Goal: Task Accomplishment & Management: Use online tool/utility

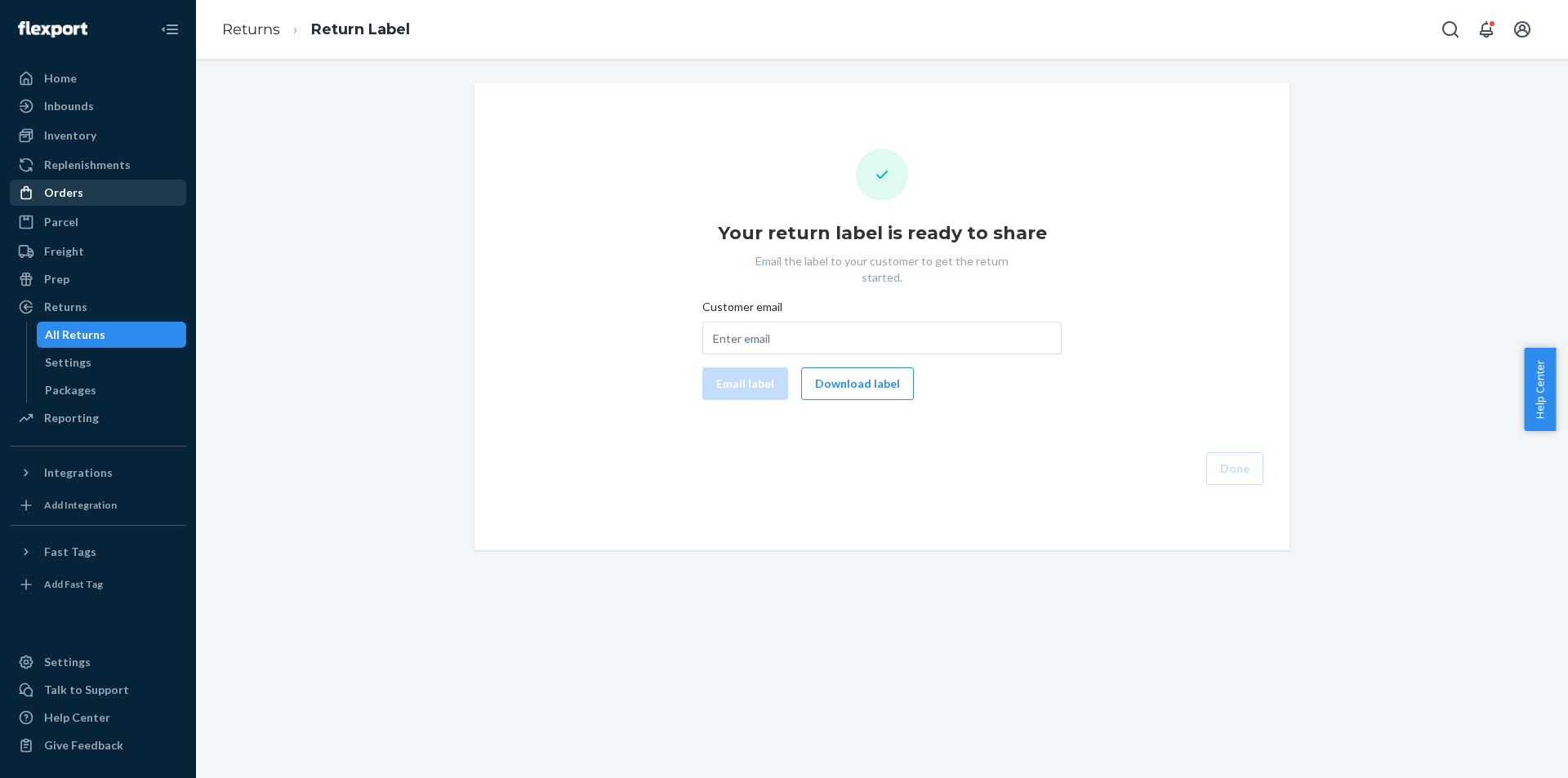
click at [120, 205] on link "Orders" at bounding box center [97, 192] width 176 height 26
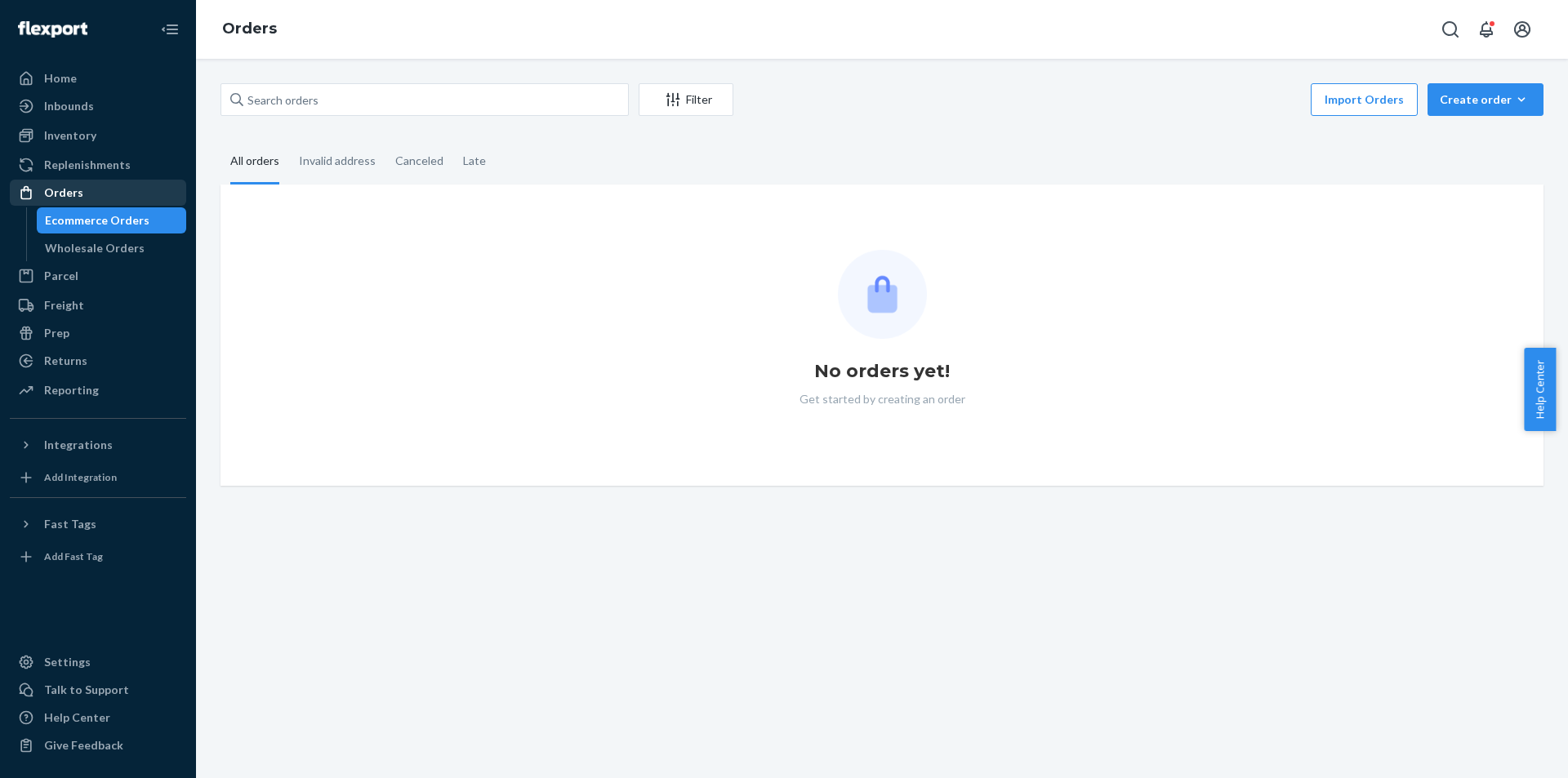
click at [120, 196] on div "Orders" at bounding box center [98, 193] width 173 height 23
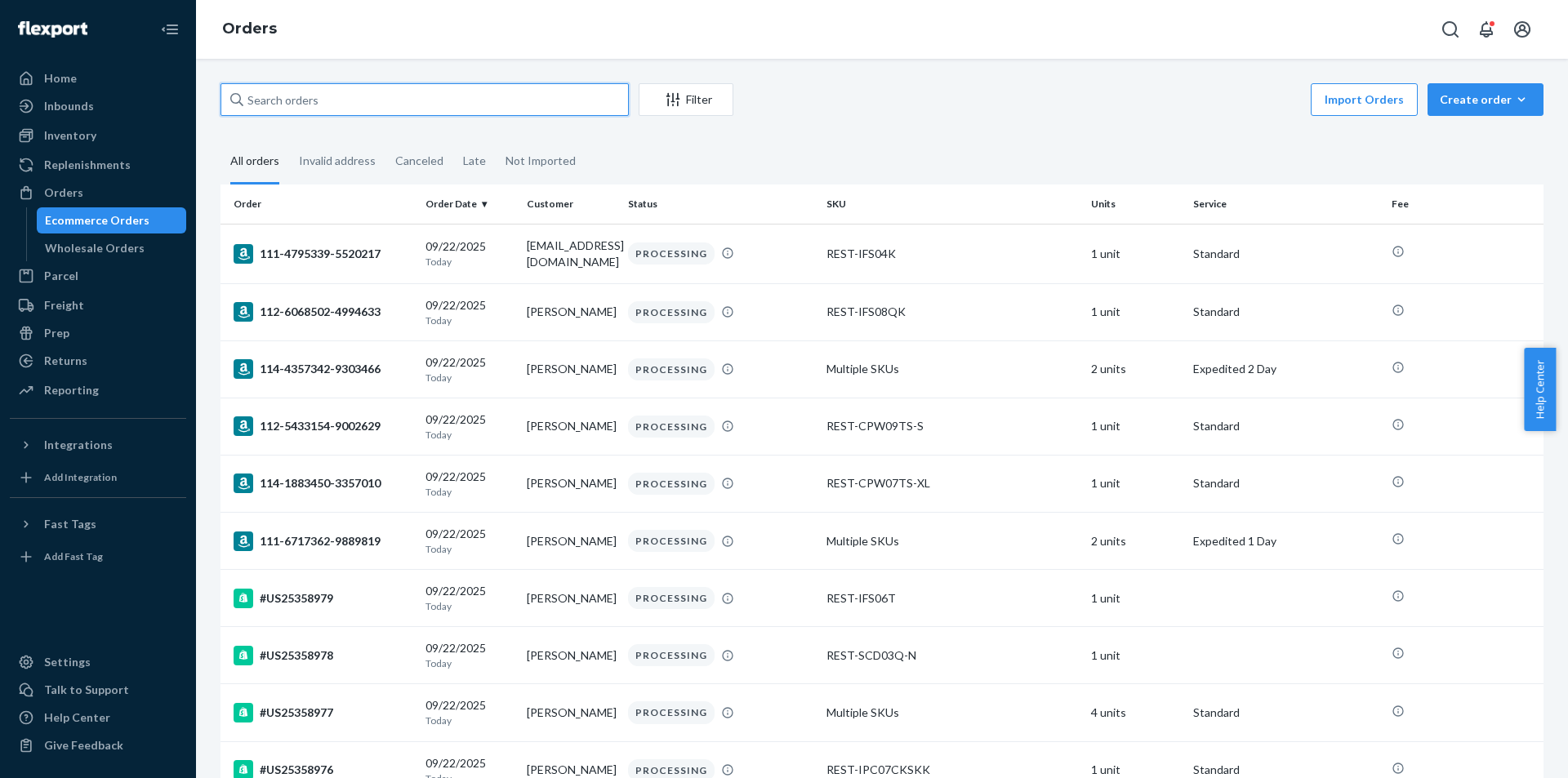
click at [546, 108] on input "text" at bounding box center [425, 99] width 409 height 33
paste input "PD2313080"
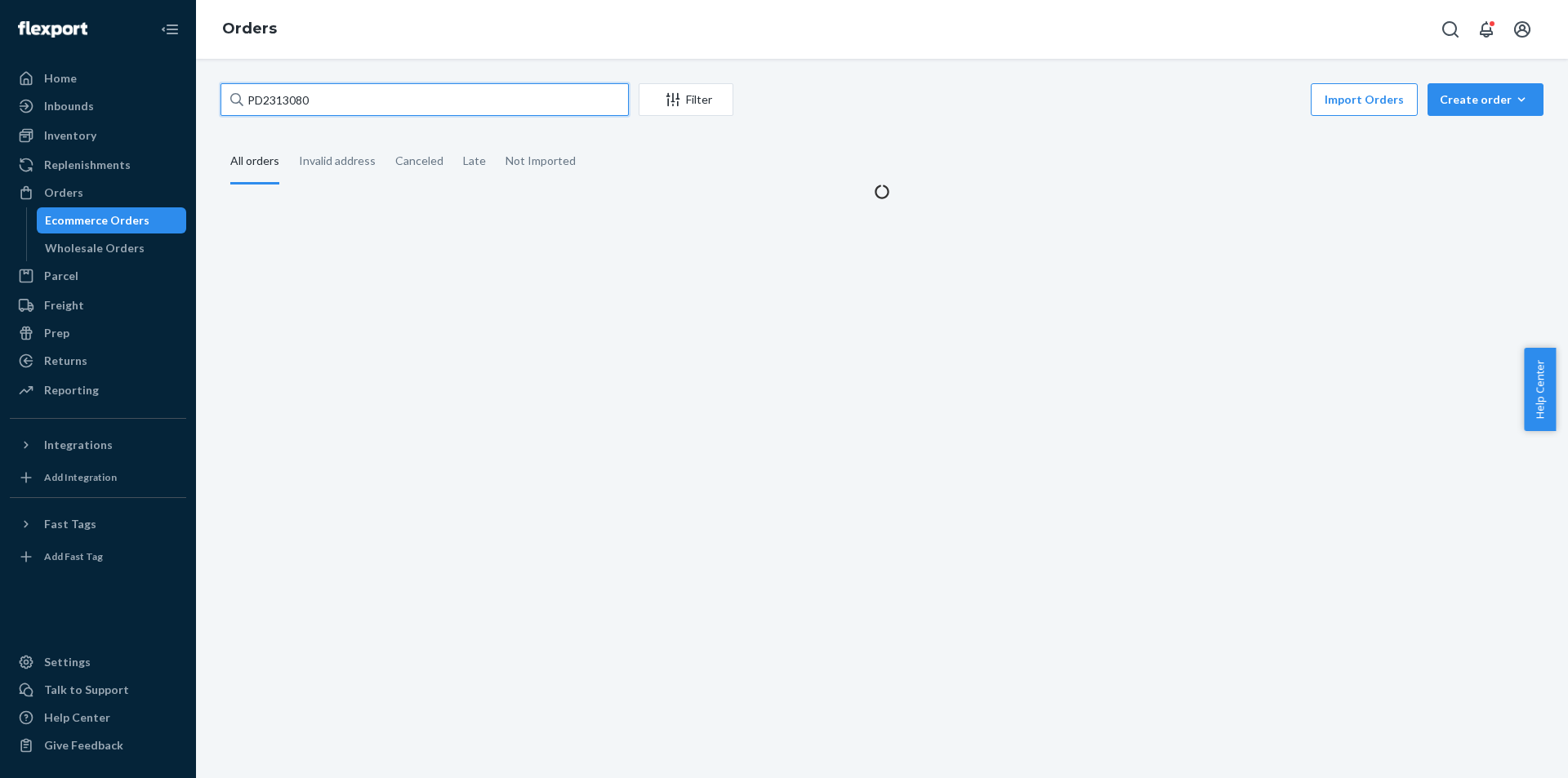
type input "PD2313080"
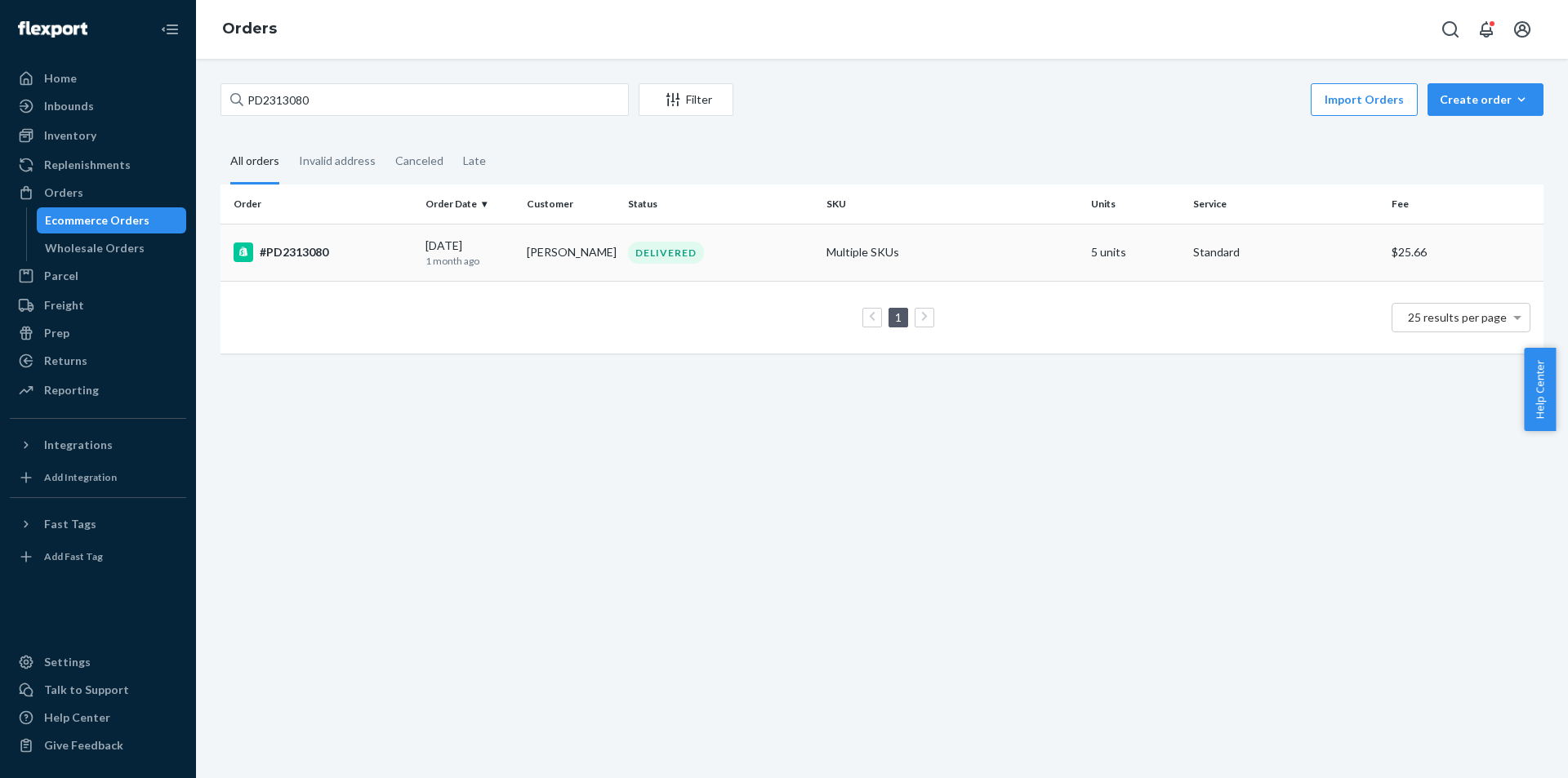
click at [367, 263] on td "#PD2313080" at bounding box center [320, 252] width 199 height 57
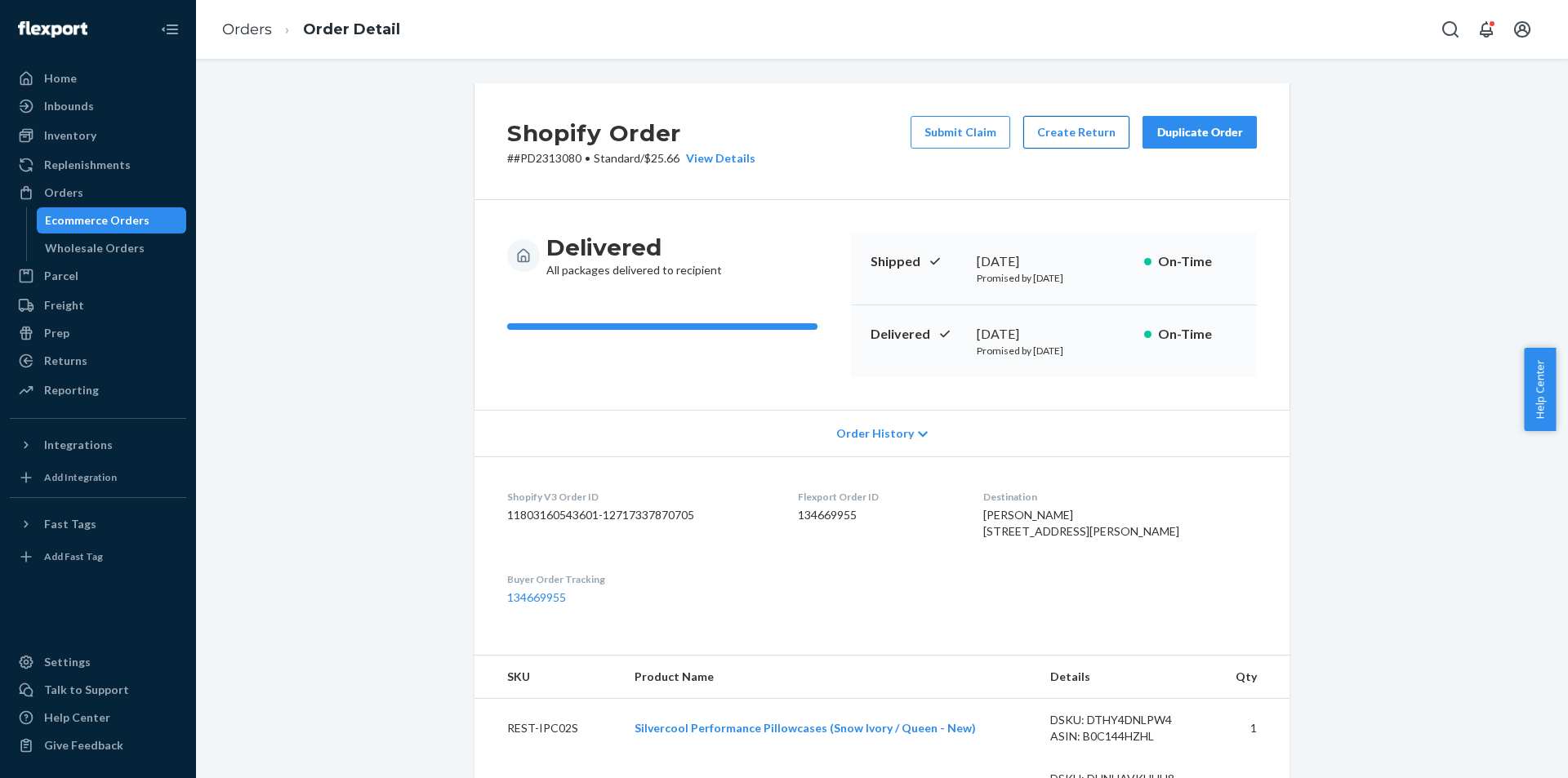
click at [1068, 121] on button "Create Return" at bounding box center [1076, 132] width 106 height 33
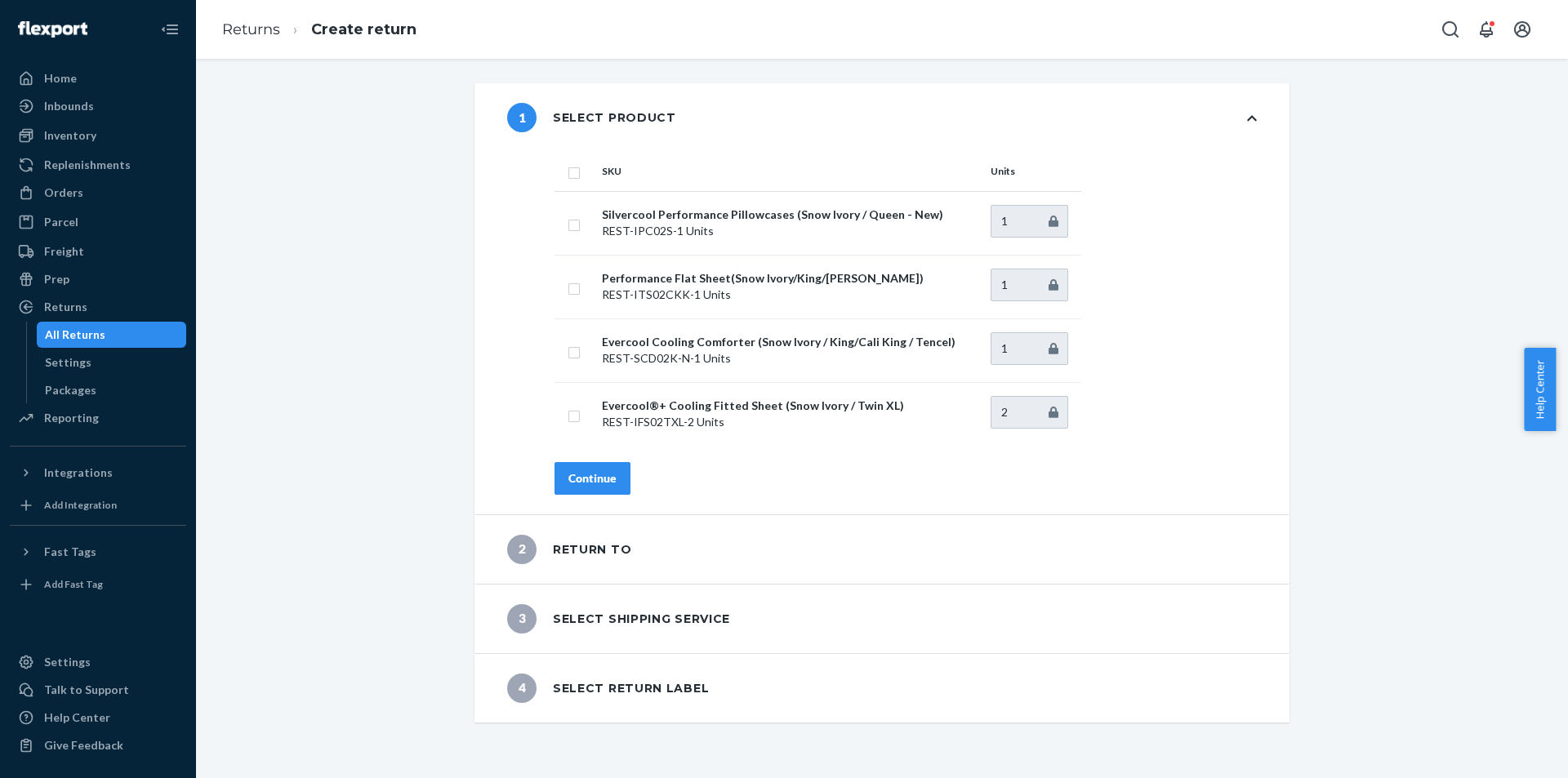
click at [421, 319] on div "1 Select product SKU Units Silvercool Performance Pillowcases (Snow Ivory / Que…" at bounding box center [882, 402] width 1347 height 639
click at [571, 286] on input "checkbox" at bounding box center [574, 287] width 13 height 17
checkbox input "true"
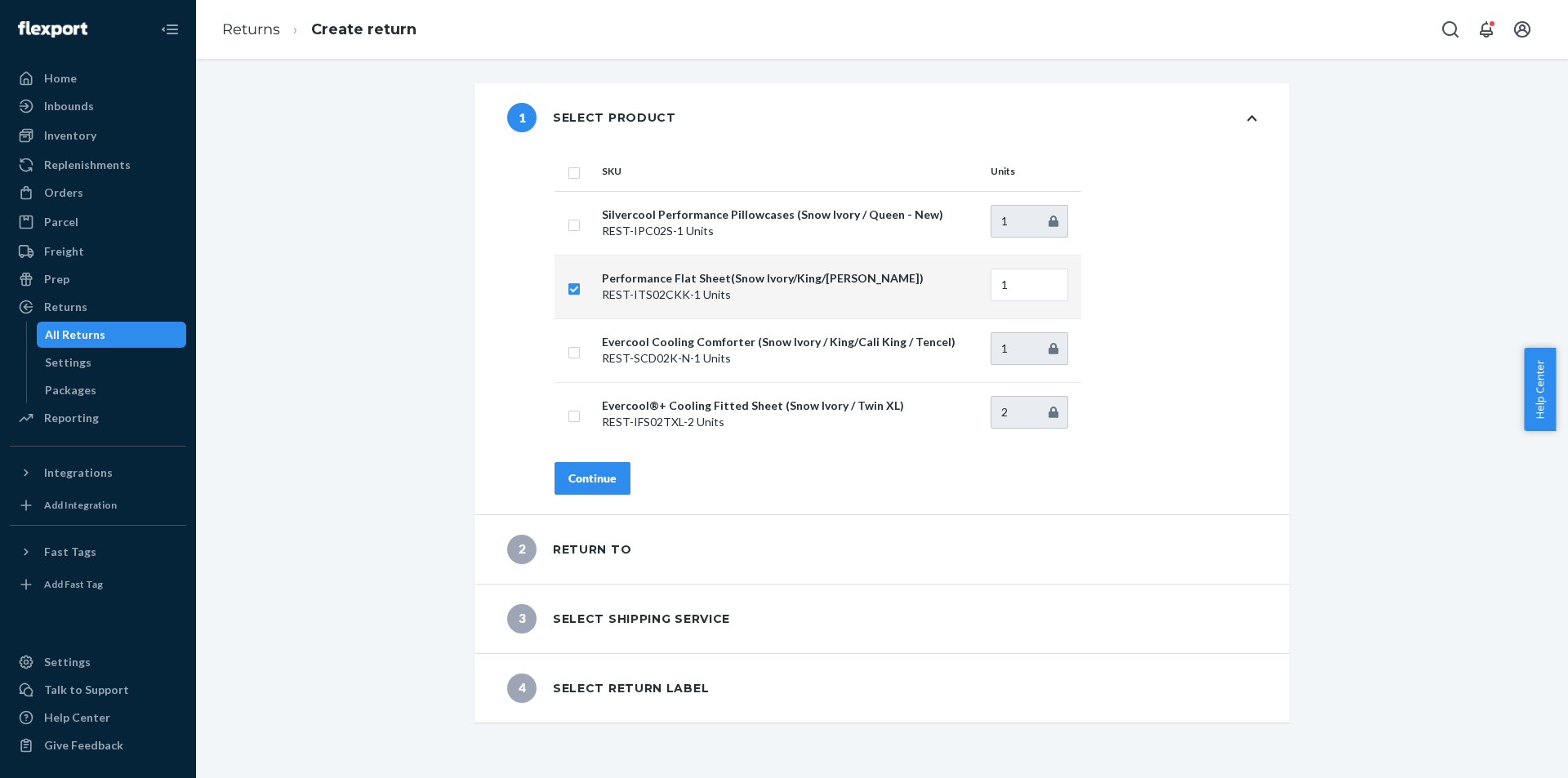
click at [606, 481] on div "Continue" at bounding box center [593, 478] width 48 height 16
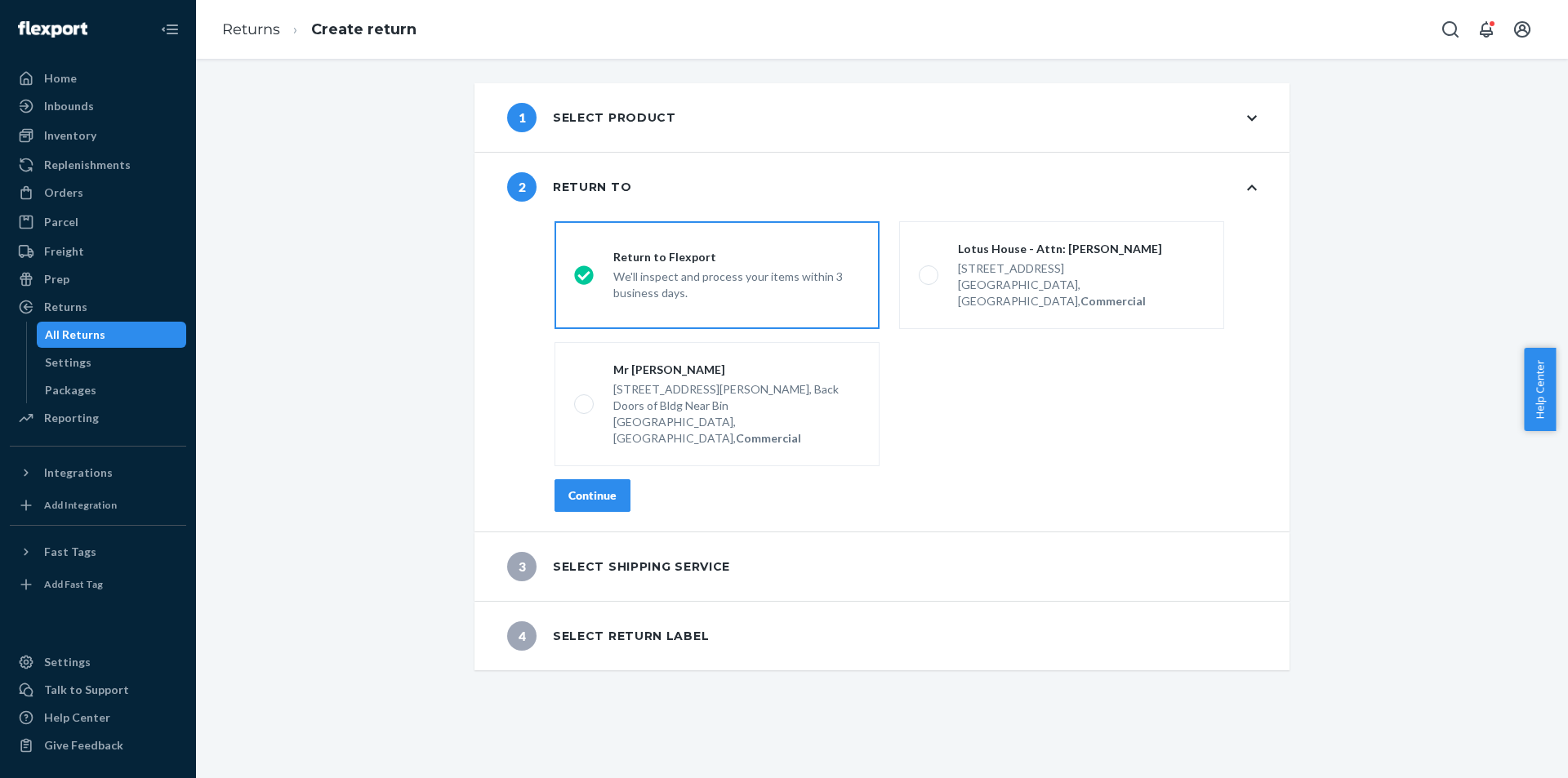
click at [574, 488] on div "Continue" at bounding box center [593, 496] width 48 height 16
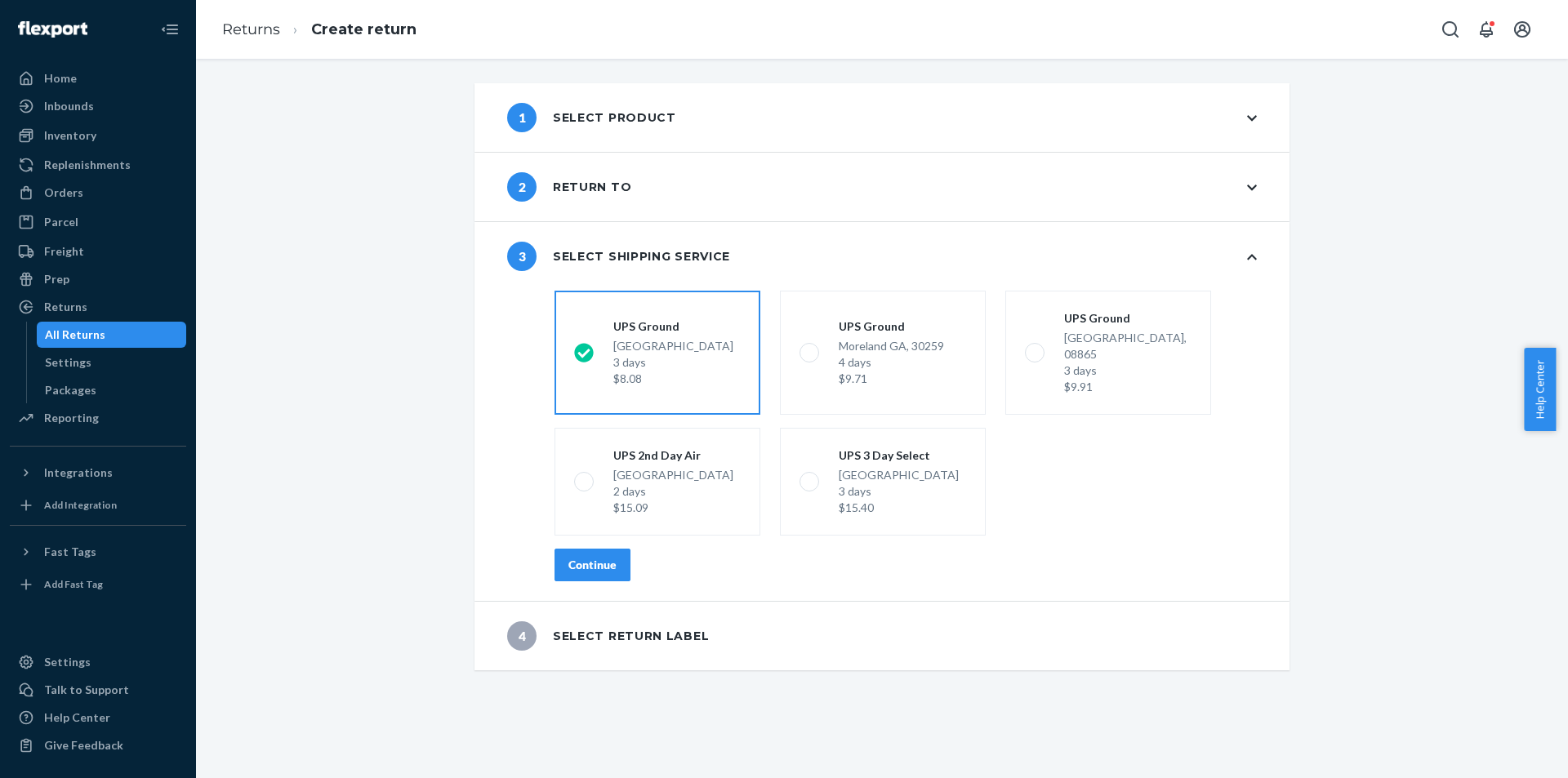
click at [593, 557] on div "Continue" at bounding box center [593, 565] width 48 height 16
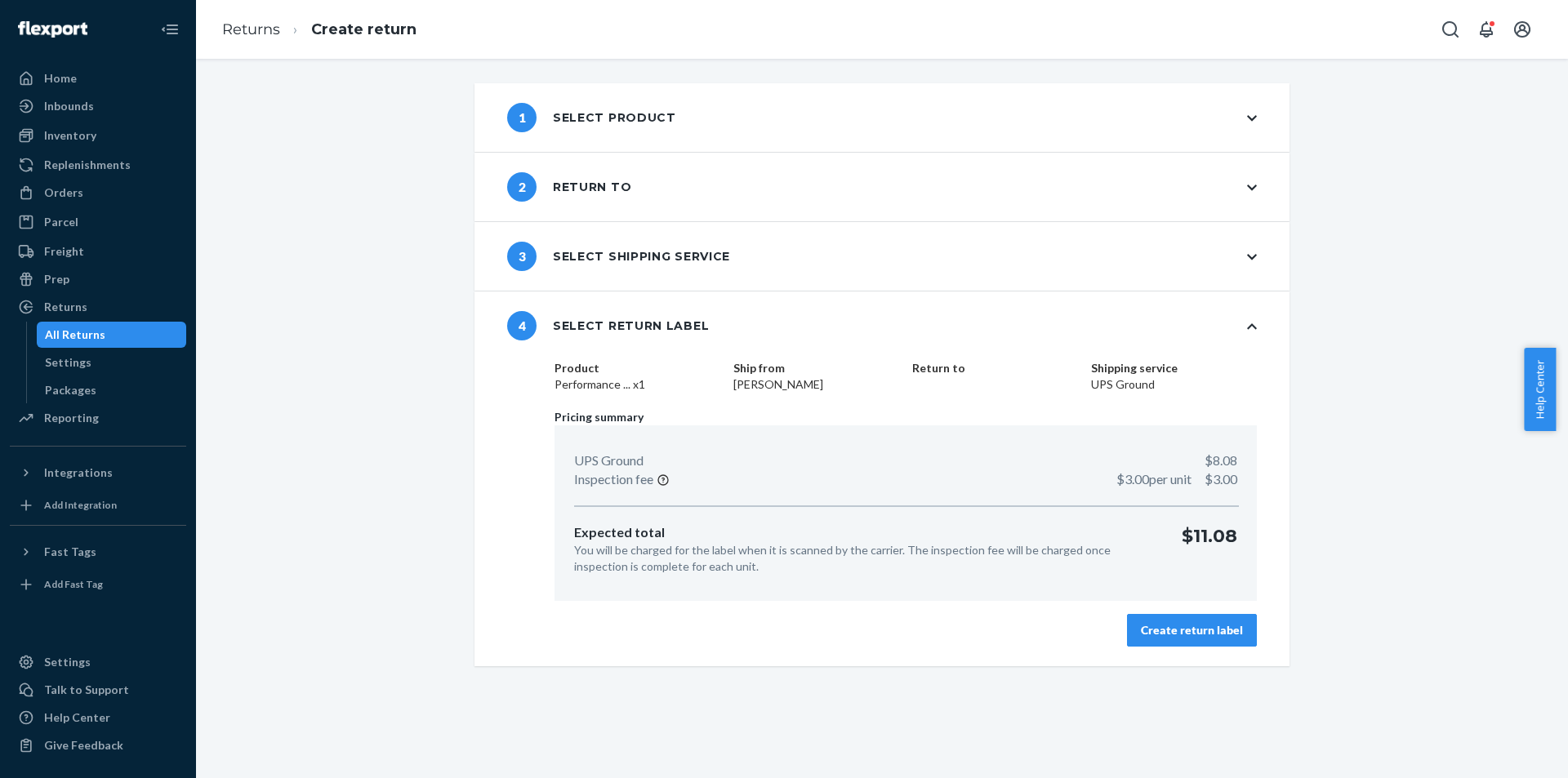
click at [1204, 635] on div "Create return label" at bounding box center [1192, 630] width 102 height 16
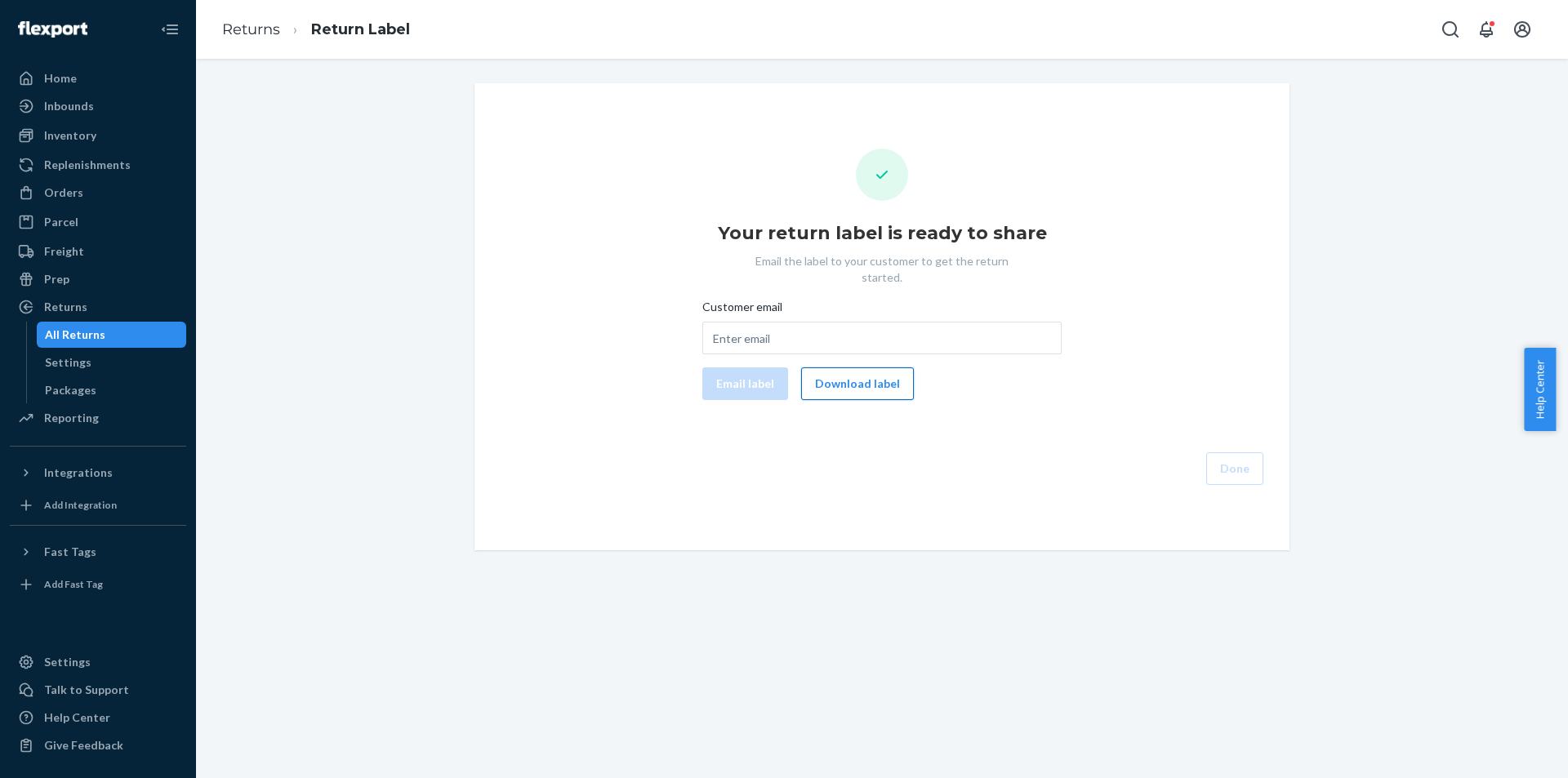
click at [881, 377] on button "Download label" at bounding box center [857, 384] width 113 height 33
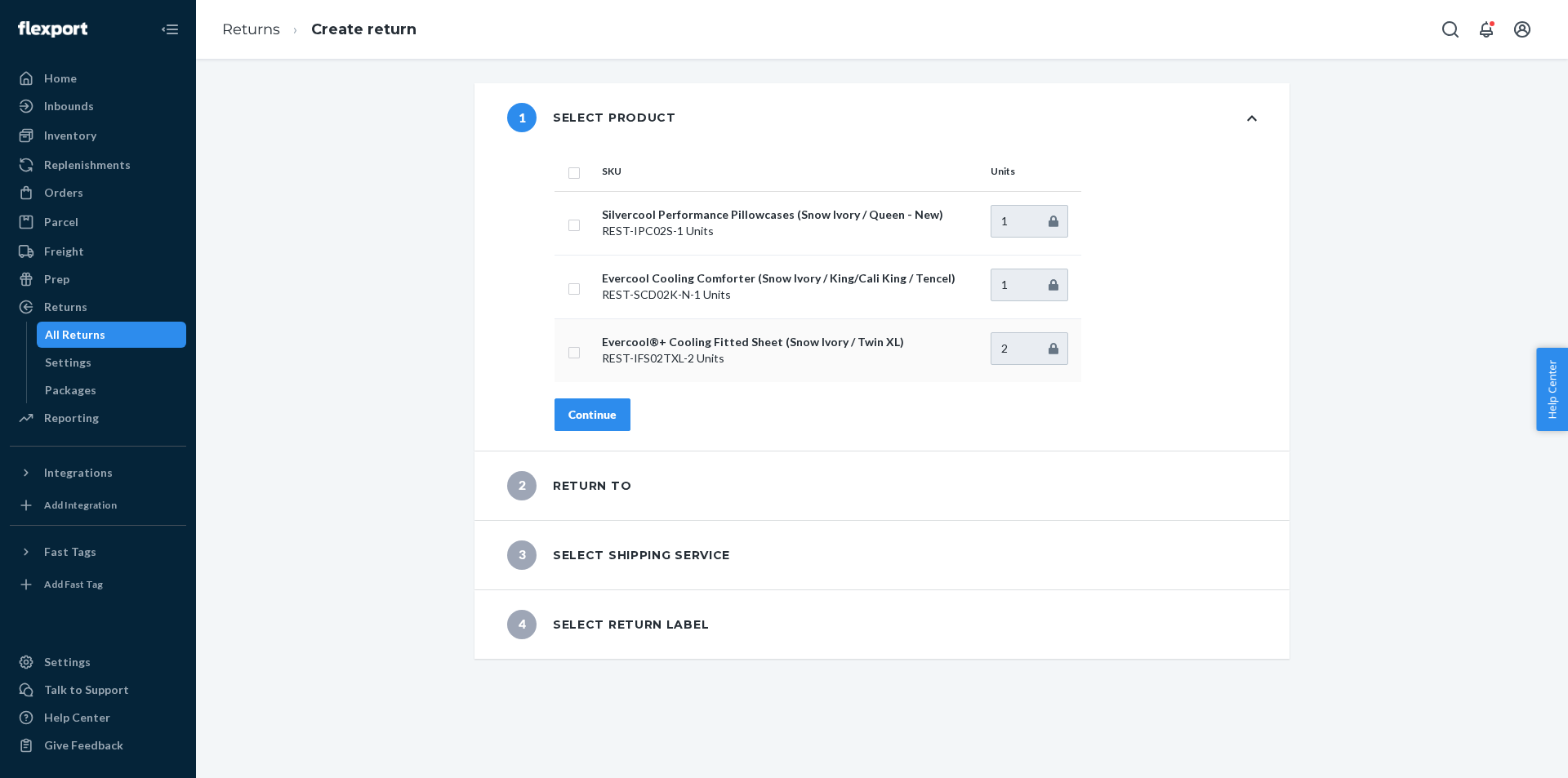
click at [568, 356] on input "checkbox" at bounding box center [574, 351] width 13 height 17
checkbox input "true"
type input "1"
click at [1043, 351] on input "1" at bounding box center [1029, 349] width 77 height 33
click at [597, 407] on div "Continue" at bounding box center [593, 415] width 48 height 16
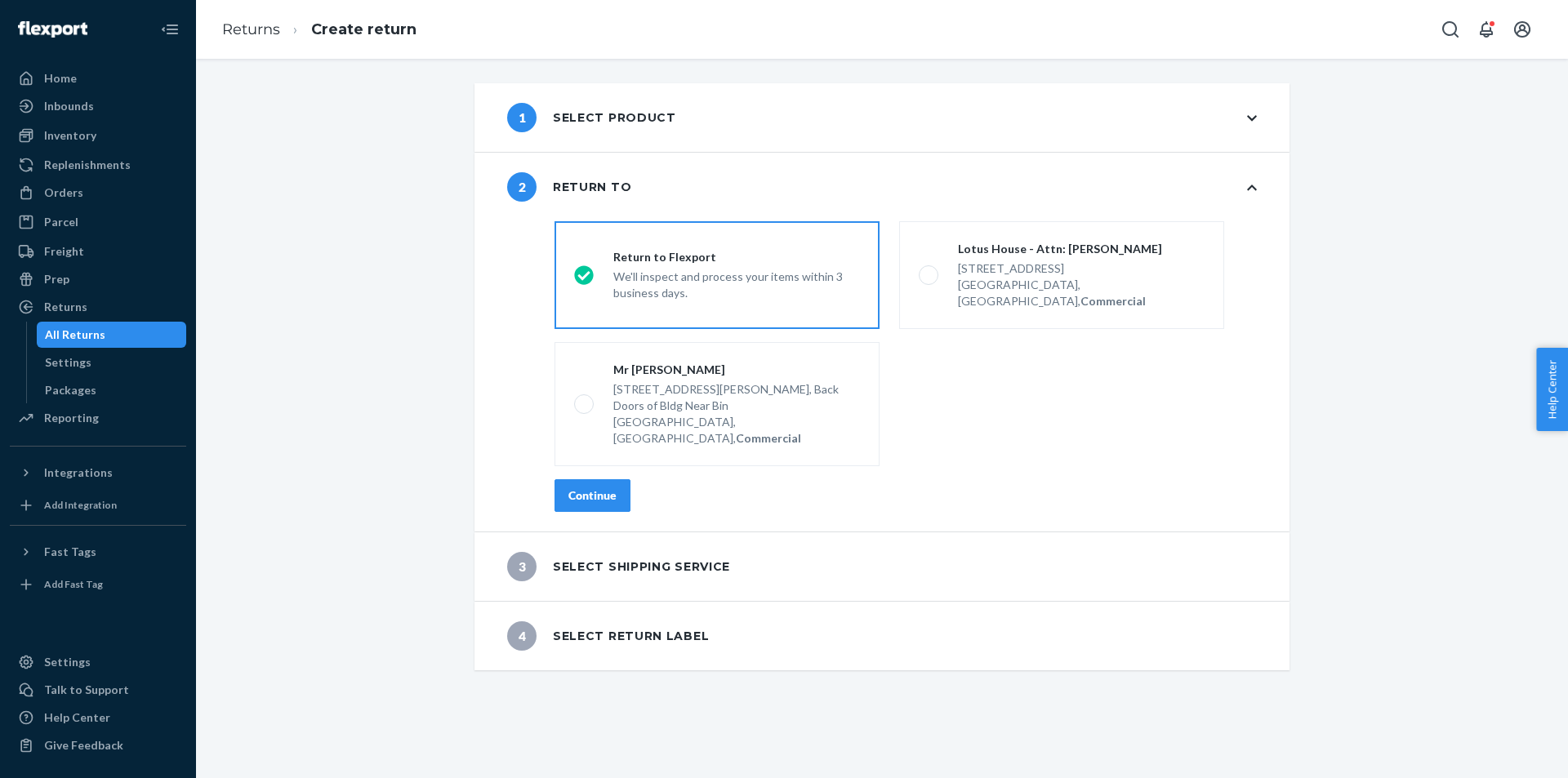
click at [603, 488] on div "Continue" at bounding box center [593, 496] width 48 height 16
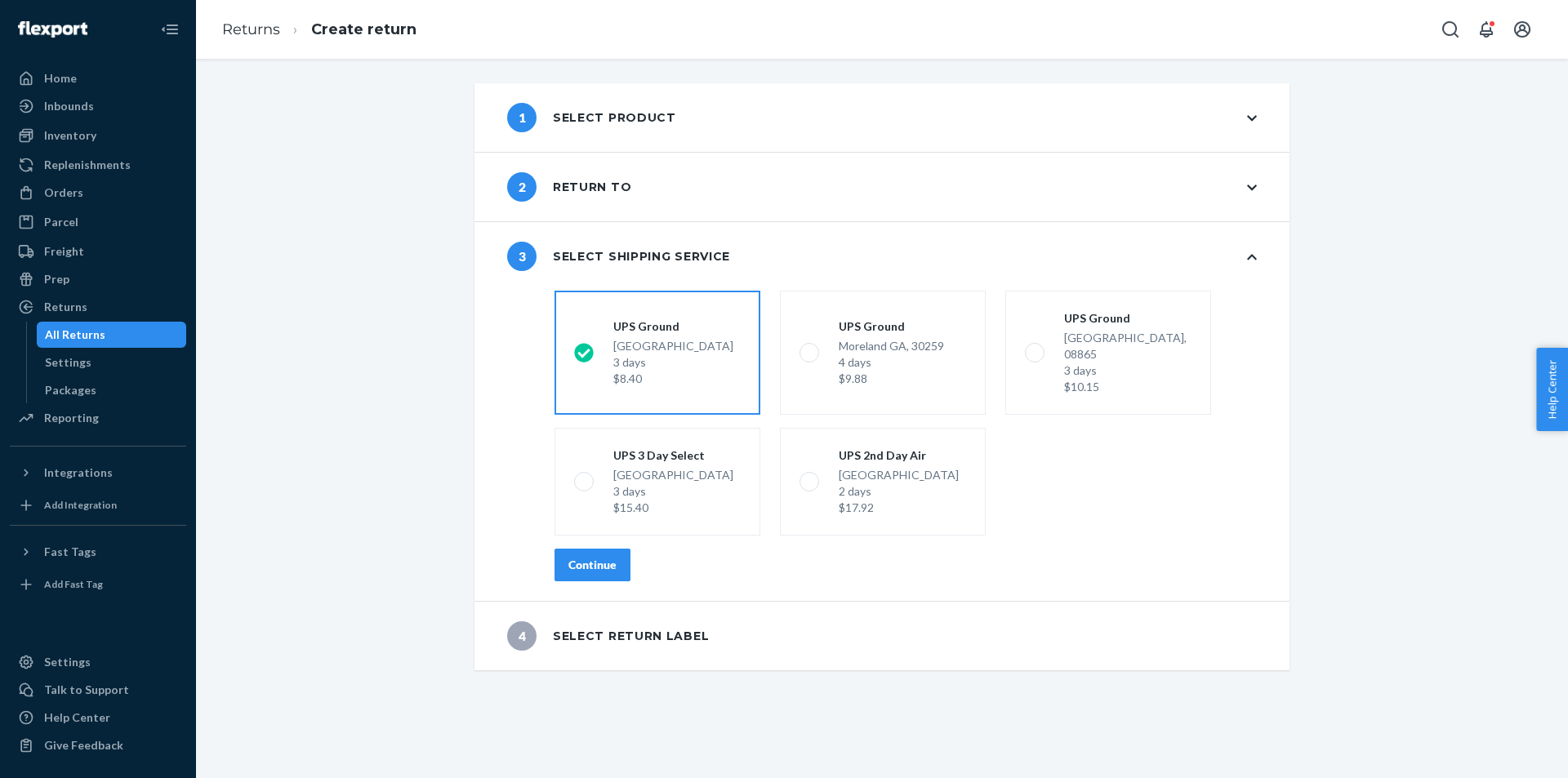
click at [612, 549] on button "Continue" at bounding box center [592, 565] width 76 height 33
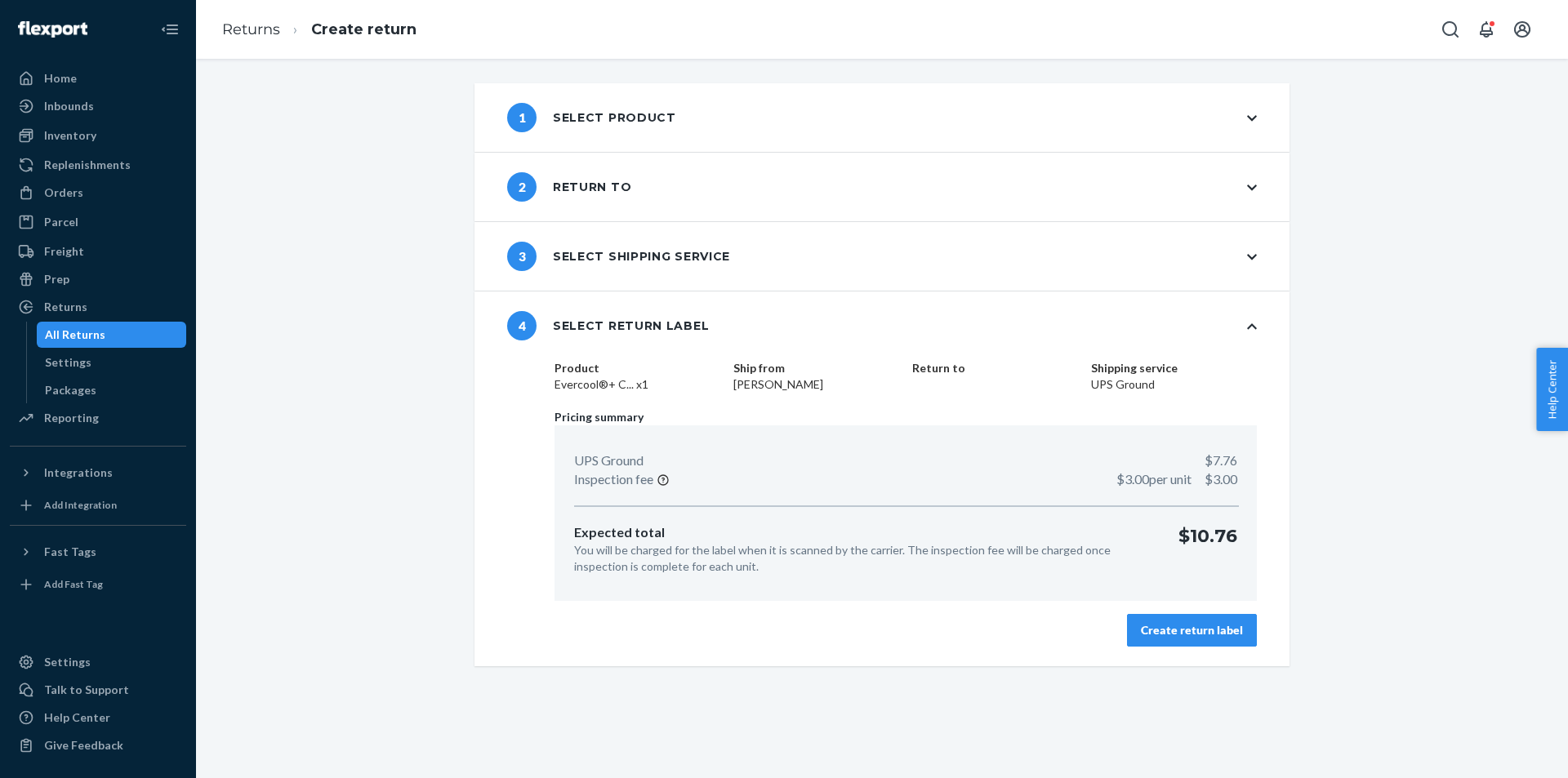
click at [1162, 639] on button "Create return label" at bounding box center [1191, 630] width 130 height 33
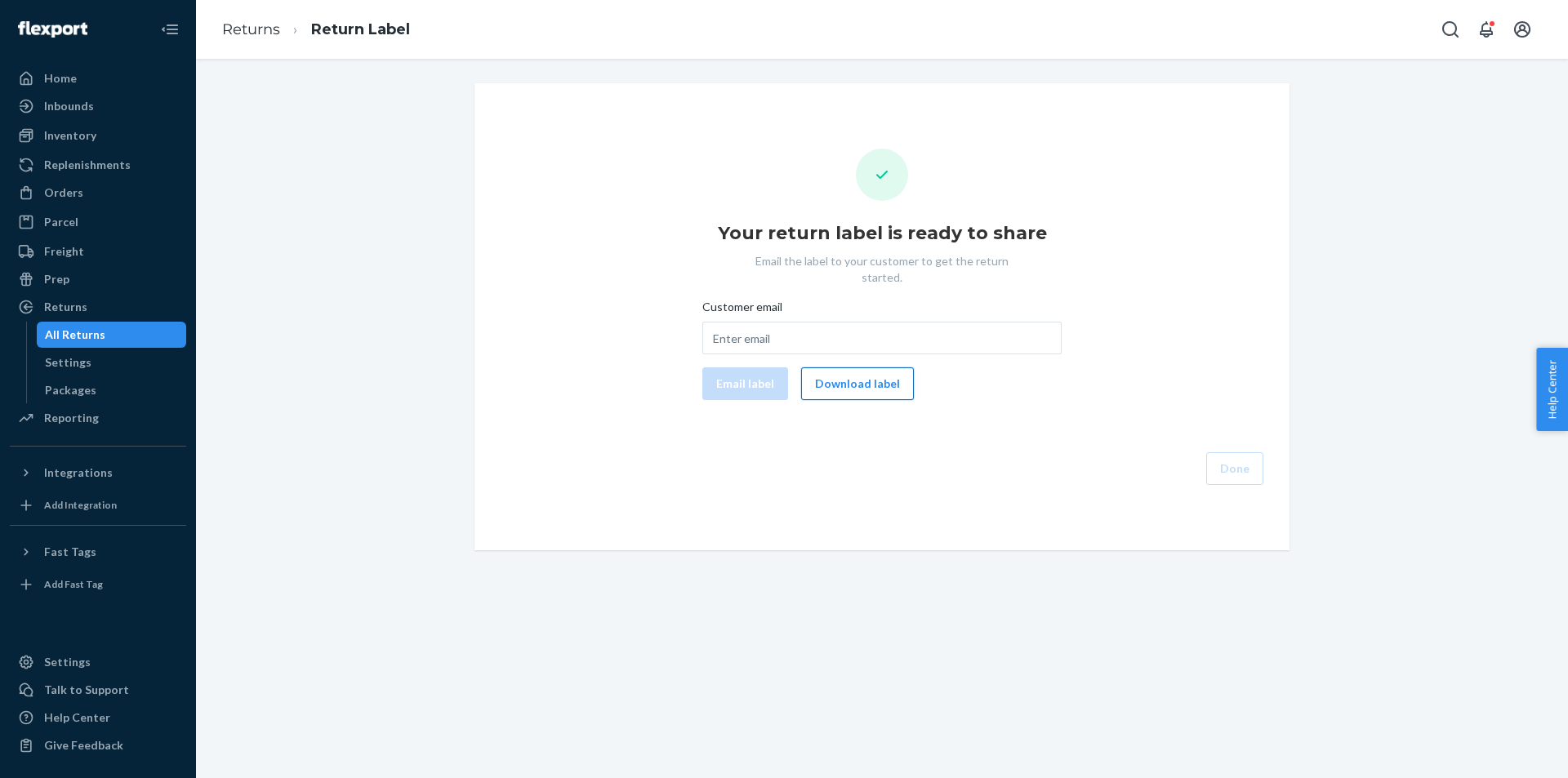
click at [826, 351] on div "Customer email Email label Download label" at bounding box center [882, 349] width 359 height 101
click at [844, 371] on button "Download label" at bounding box center [857, 384] width 113 height 33
